Goal: Task Accomplishment & Management: Manage account settings

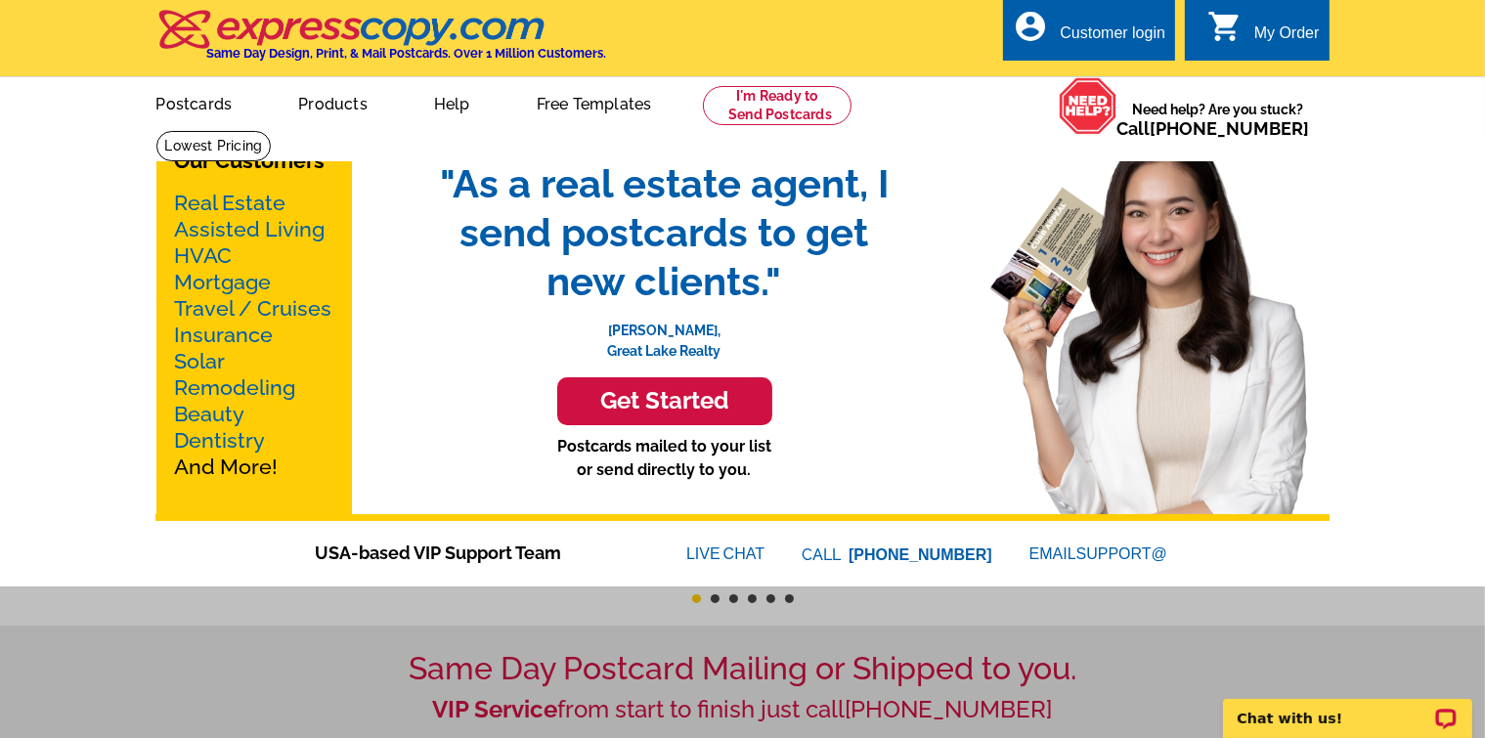
click at [1129, 25] on div "Customer login" at bounding box center [1113, 37] width 106 height 27
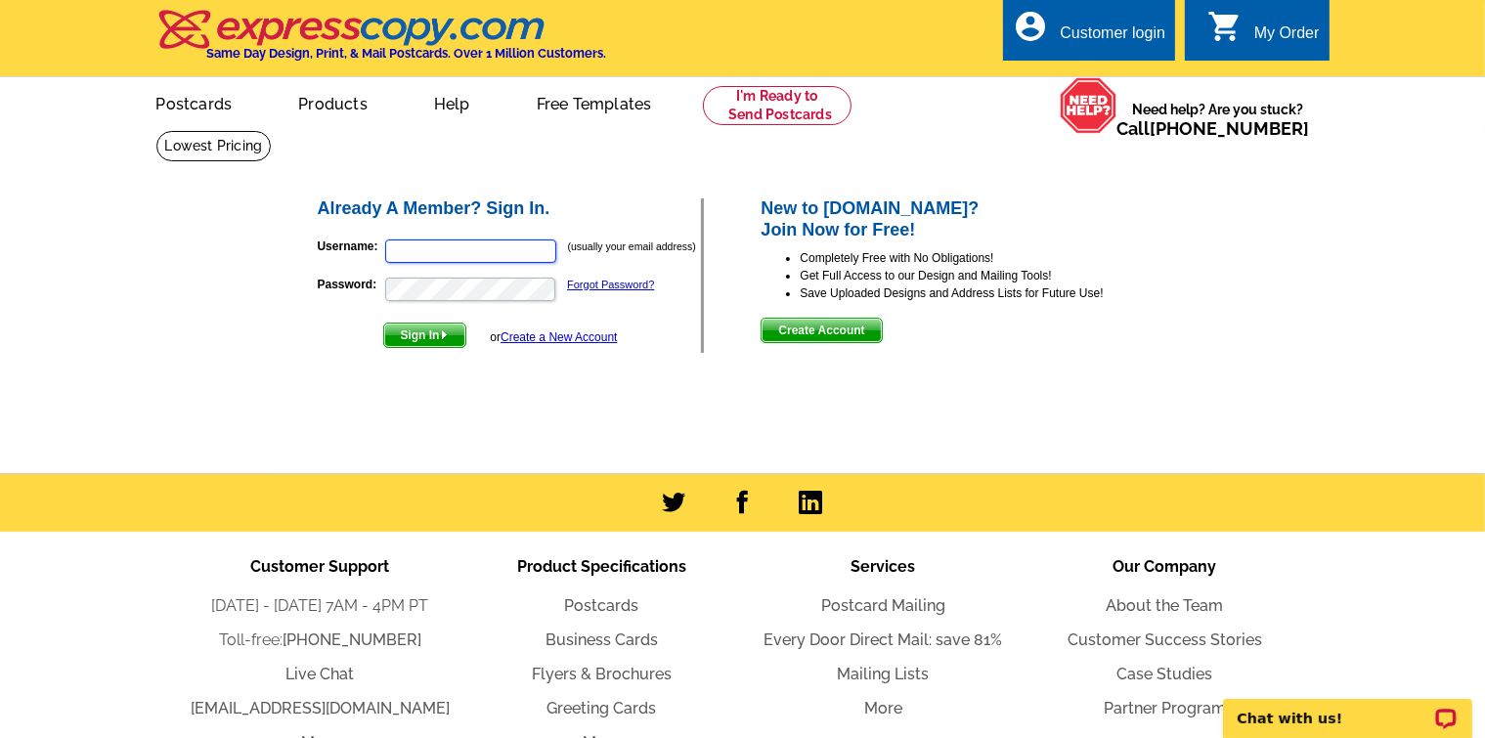
click at [491, 259] on input "Username:" at bounding box center [470, 251] width 171 height 23
click at [498, 253] on input "barbandkent1@gmai.com" at bounding box center [470, 251] width 171 height 23
click at [497, 255] on input "barbandkent1@gmai.coml" at bounding box center [470, 251] width 171 height 23
click at [532, 254] on input "barbandkent1@gmail.coml" at bounding box center [470, 251] width 171 height 23
type input "barbandkent1@gmail.com"
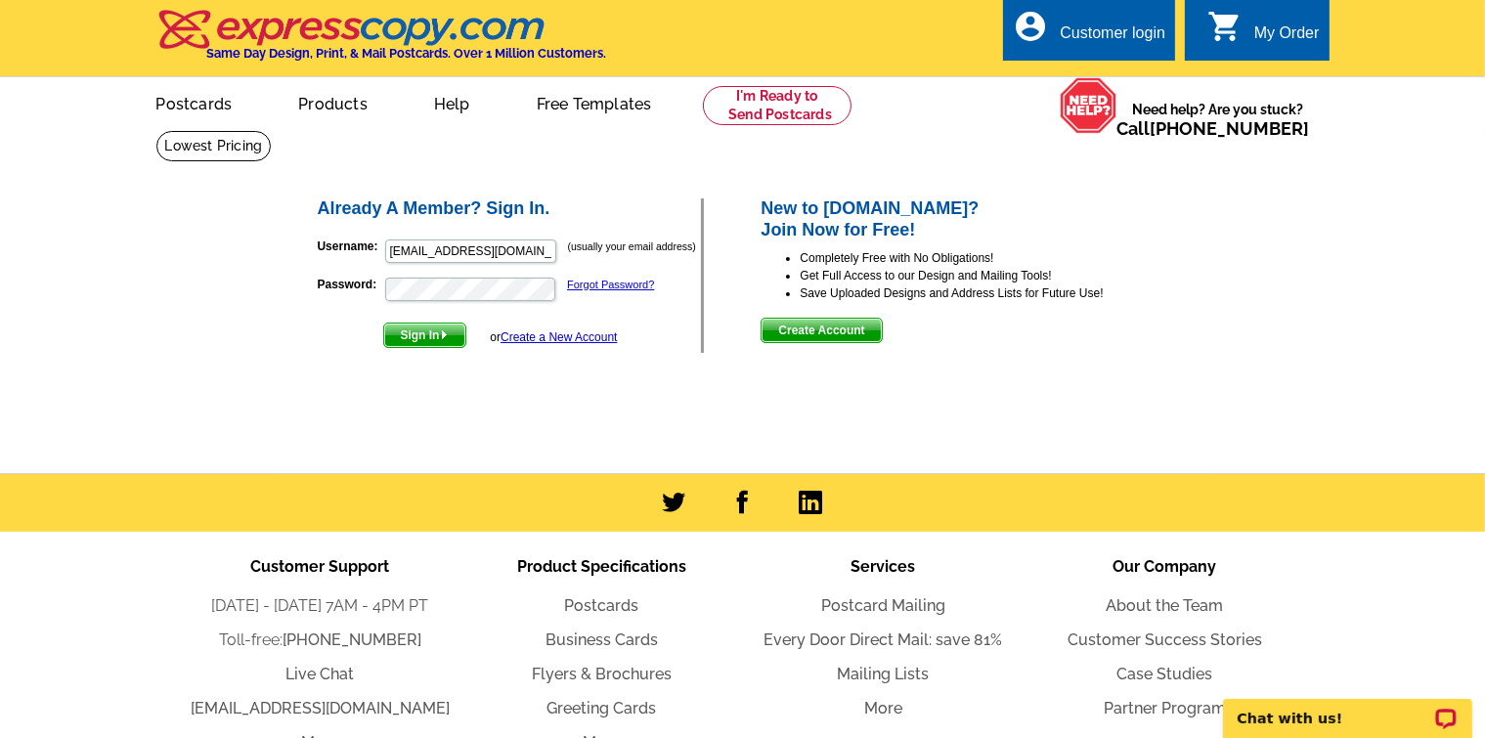
click at [512, 278] on p "Password: Forgot Password?" at bounding box center [510, 289] width 384 height 27
click at [605, 284] on link "Forgot Password?" at bounding box center [610, 285] width 87 height 12
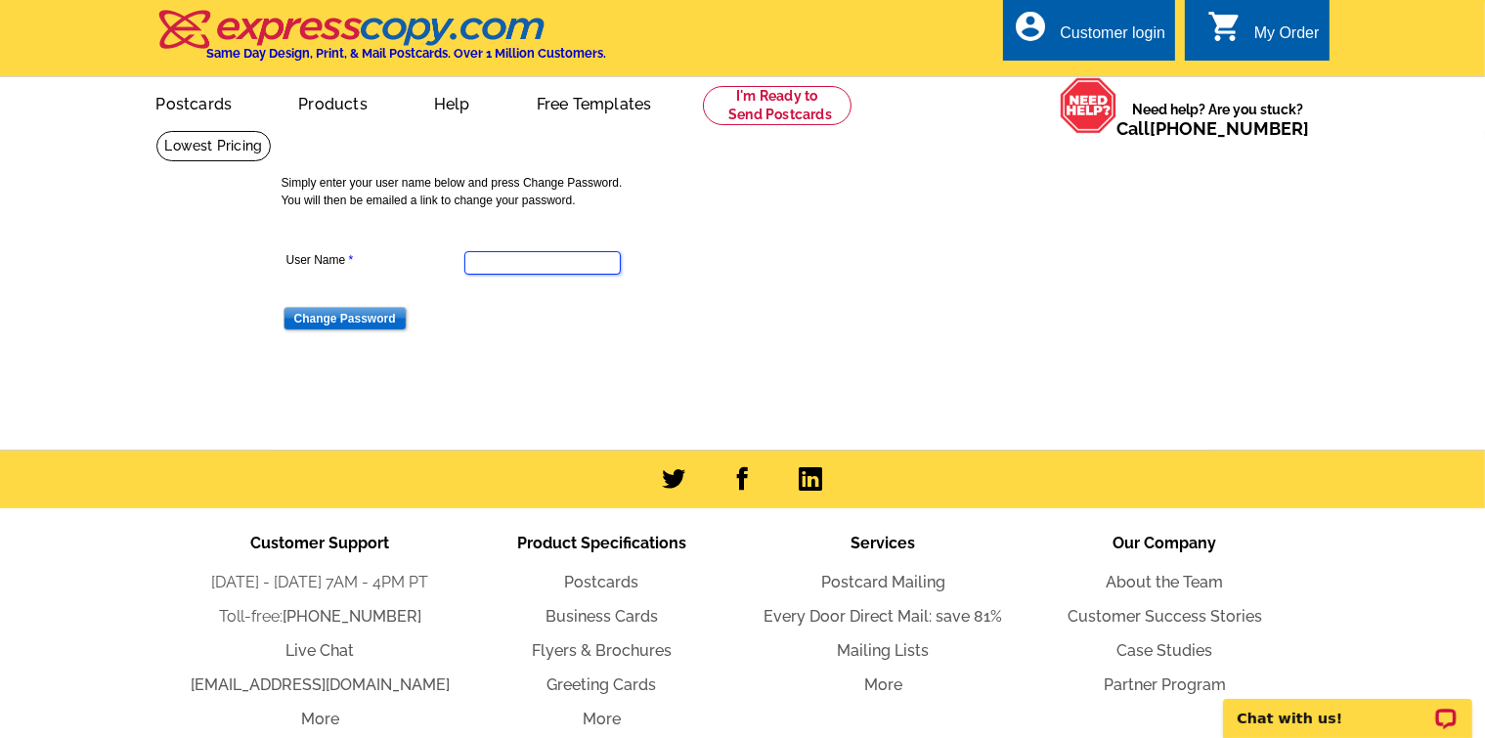
click at [545, 268] on input "User Name" at bounding box center [542, 262] width 156 height 23
type input "barbandkent1@gmail.com"
click at [367, 315] on input "Change Password" at bounding box center [345, 318] width 123 height 23
